Goal: Task Accomplishment & Management: Use online tool/utility

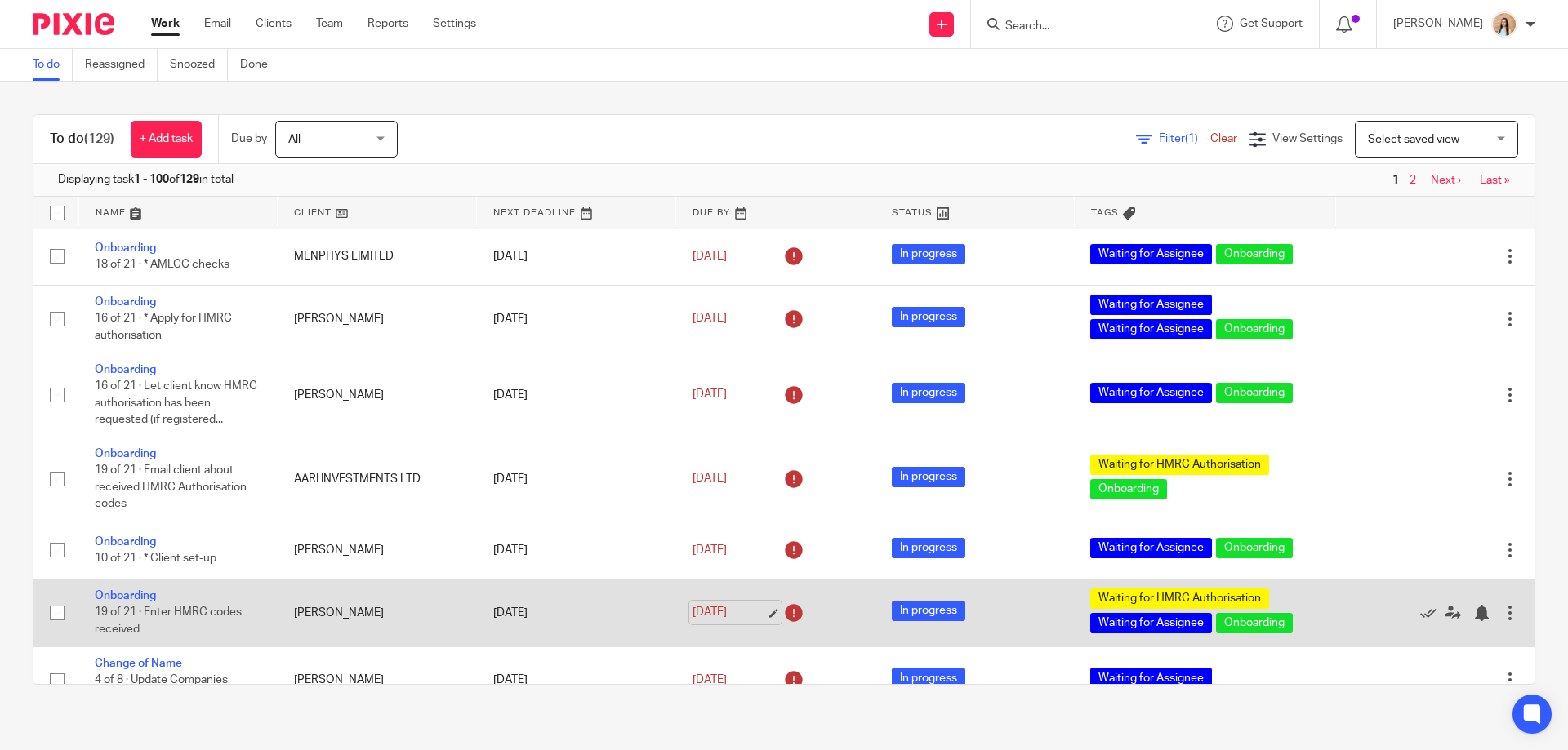
scroll to position [1306, 0]
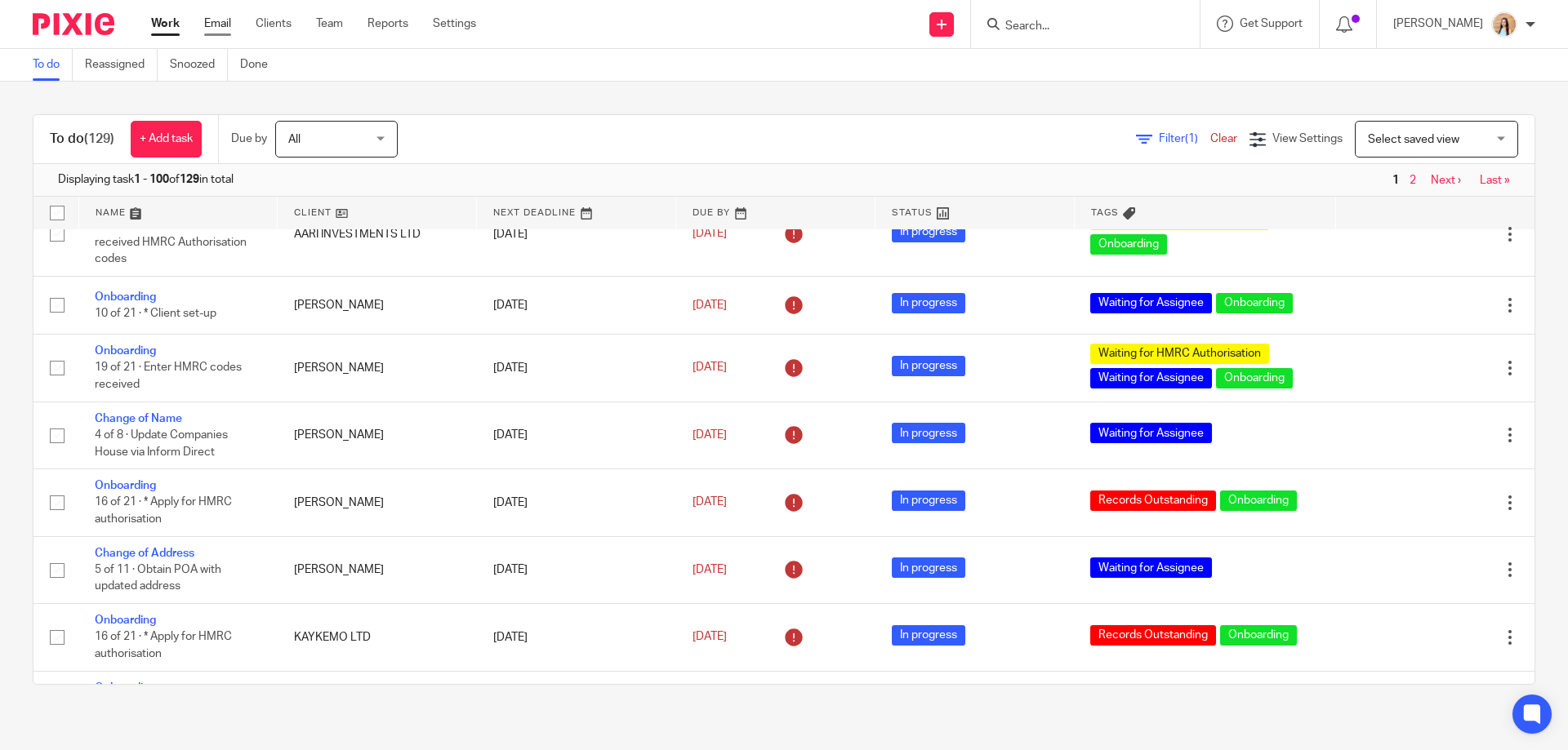
click at [223, 20] on link "Email" at bounding box center [217, 23] width 27 height 16
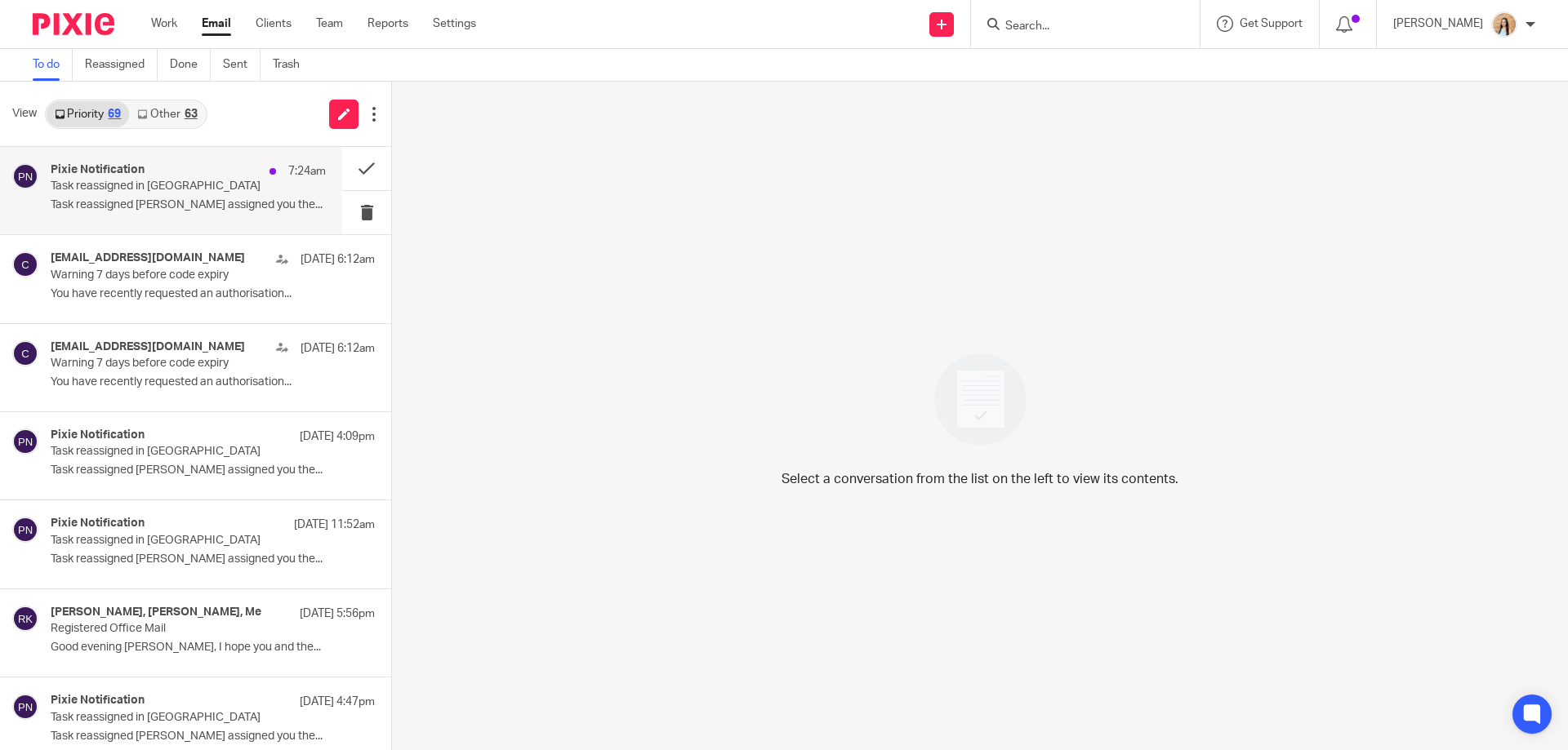
click at [164, 188] on p "Task reassigned in [GEOGRAPHIC_DATA]" at bounding box center [161, 186] width 221 height 14
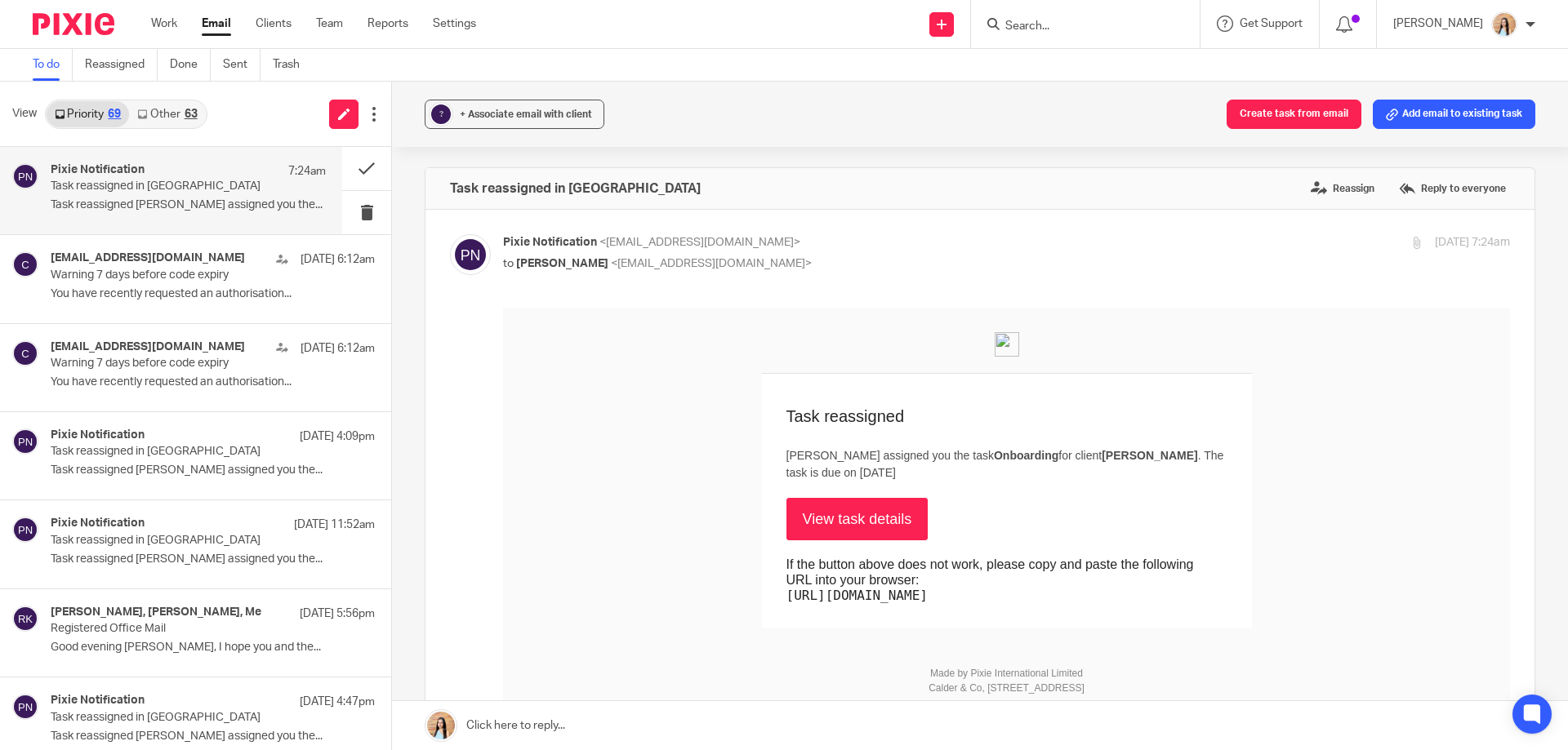
click at [858, 509] on link "View task details" at bounding box center [858, 518] width 142 height 42
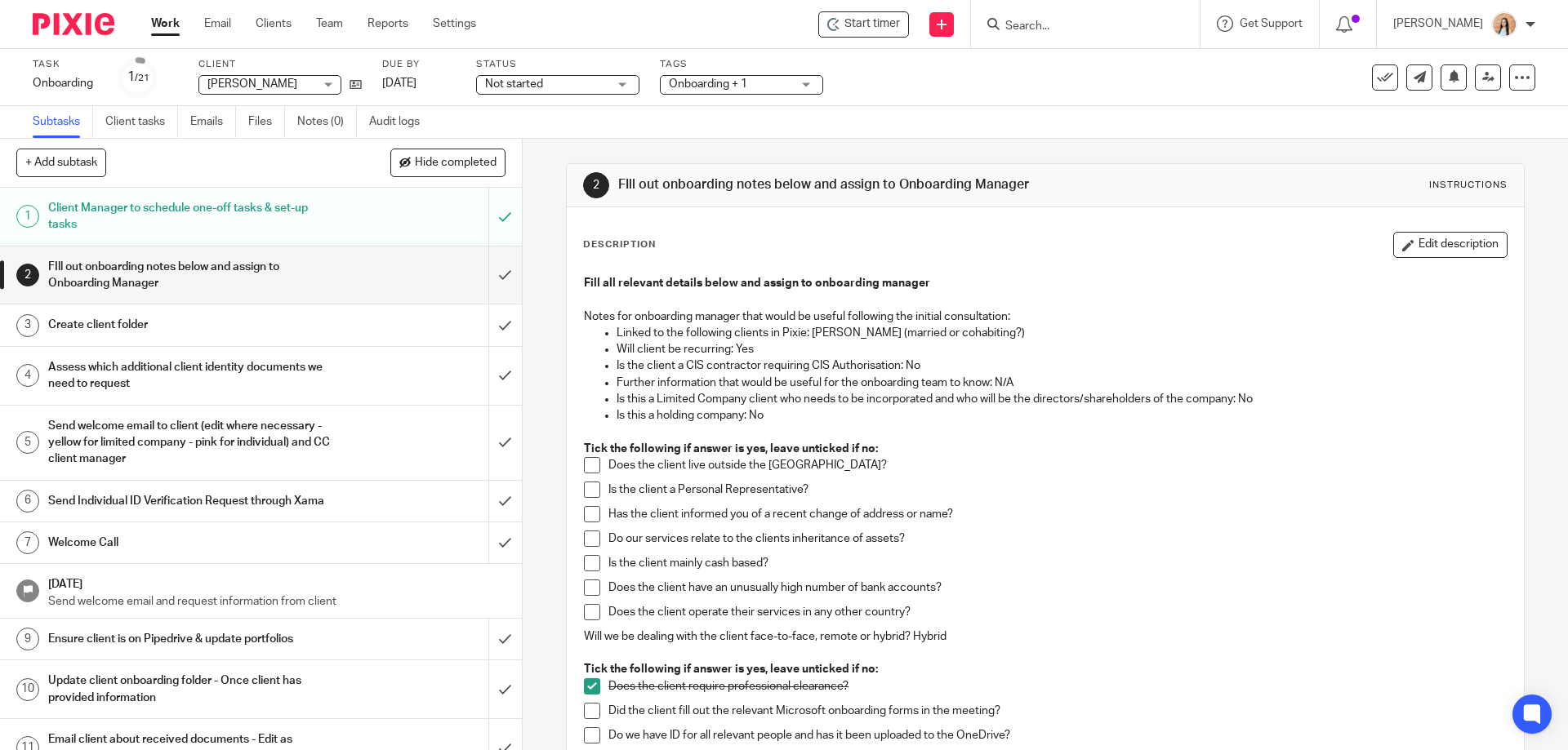
scroll to position [81, 0]
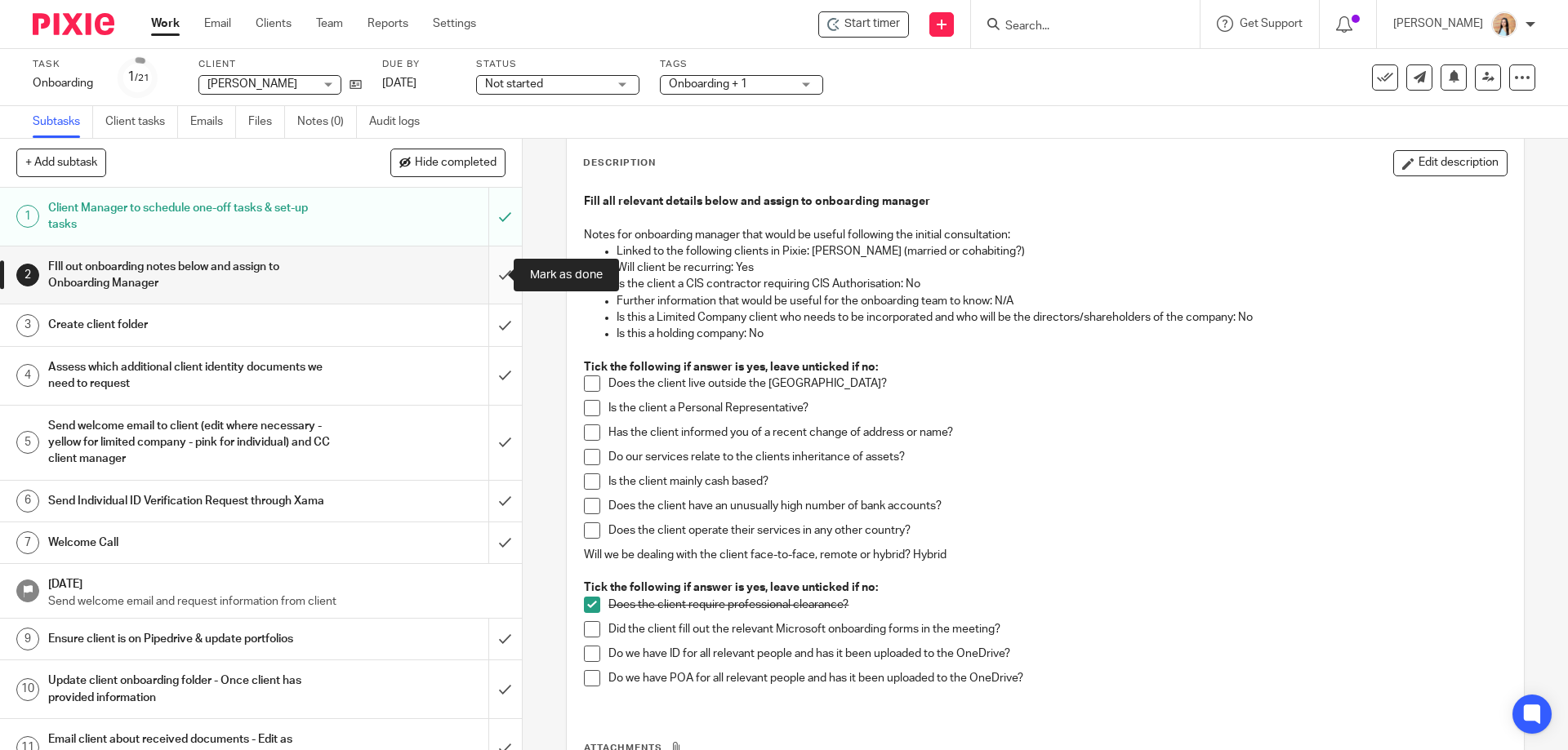
click at [478, 284] on input "submit" at bounding box center [261, 276] width 521 height 58
